Goal: Check status

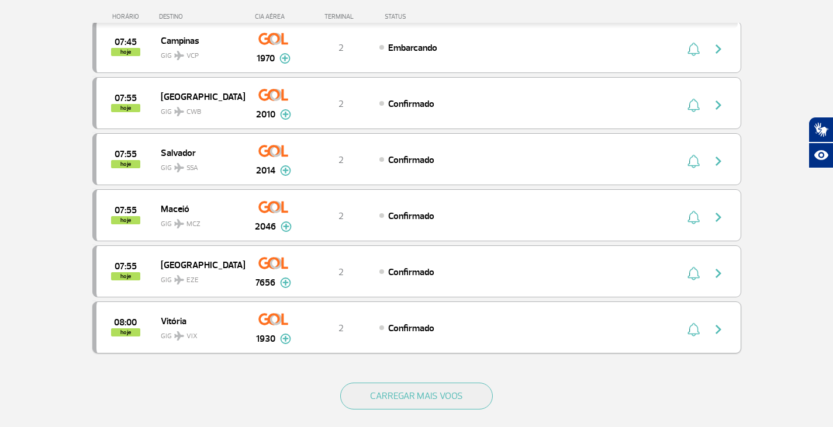
scroll to position [993, 0]
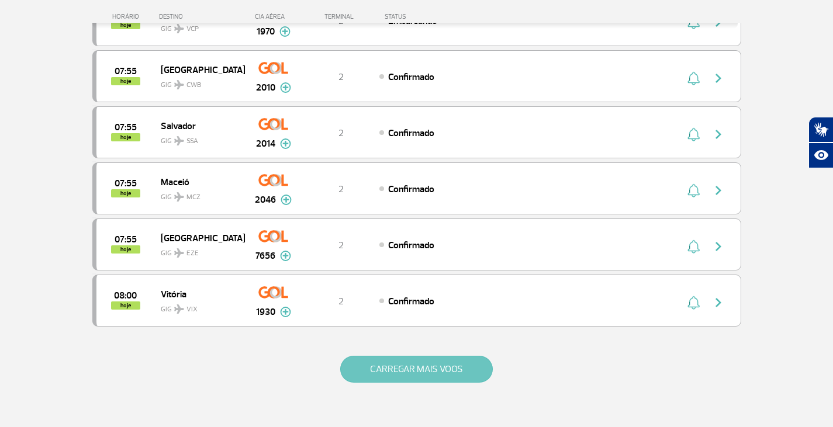
click at [387, 366] on button "CARREGAR MAIS VOOS" at bounding box center [416, 369] width 152 height 27
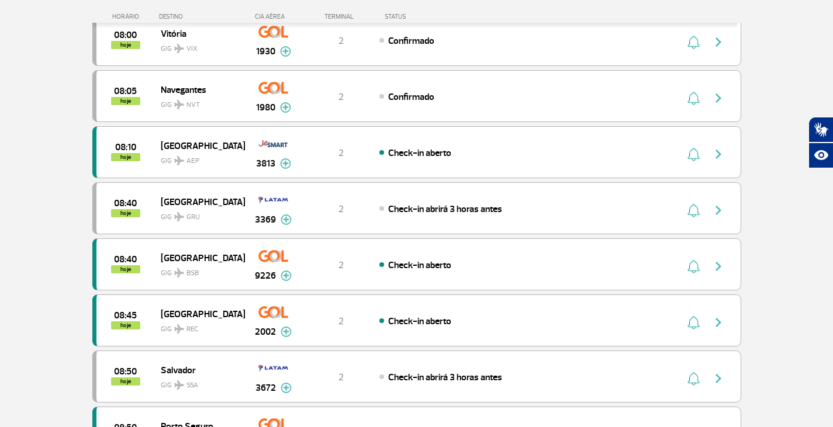
scroll to position [1227, 0]
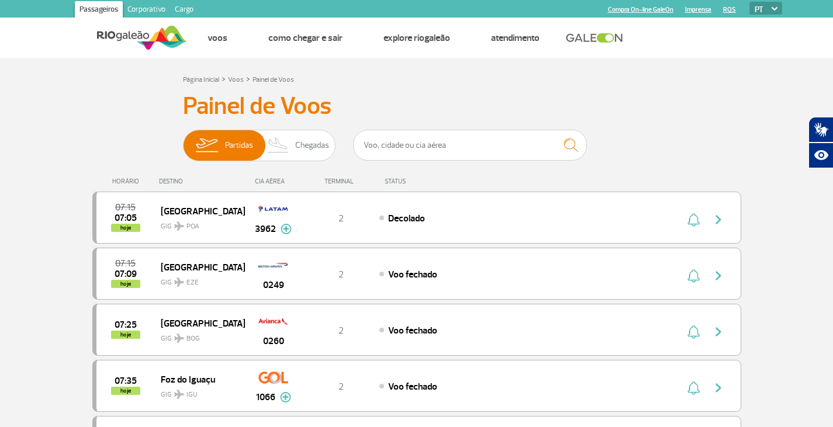
scroll to position [1145, 0]
